Goal: Information Seeking & Learning: Learn about a topic

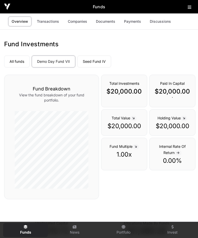
click at [48, 20] on link "Transactions" at bounding box center [48, 22] width 29 height 10
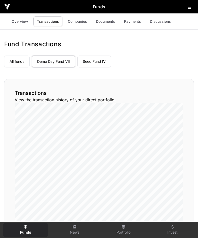
click at [78, 22] on link "Companies" at bounding box center [78, 22] width 26 height 10
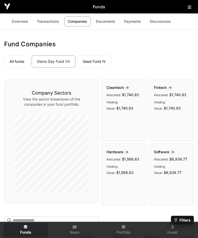
click at [96, 61] on link "Seed Fund IV" at bounding box center [94, 62] width 34 height 12
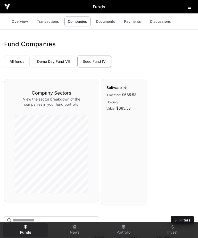
click at [96, 61] on link "Seed Fund IV" at bounding box center [94, 62] width 34 height 12
click at [10, 6] on img at bounding box center [7, 7] width 6 height 6
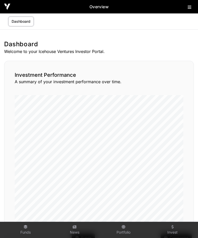
click at [8, 6] on img at bounding box center [7, 7] width 6 height 6
click at [193, 6] on button at bounding box center [191, 6] width 6 height 6
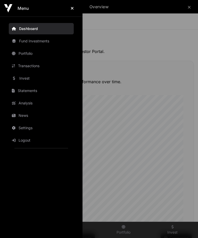
click at [28, 78] on link "Invest" at bounding box center [41, 78] width 65 height 11
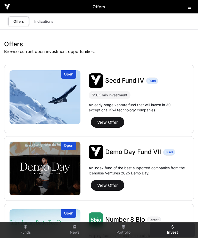
click at [45, 22] on link "Indications" at bounding box center [44, 22] width 26 height 10
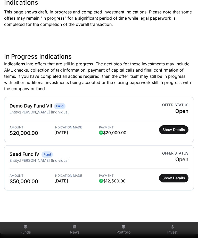
scroll to position [42, 0]
click at [173, 129] on span "Show Details" at bounding box center [174, 129] width 23 height 5
